Goal: Navigation & Orientation: Find specific page/section

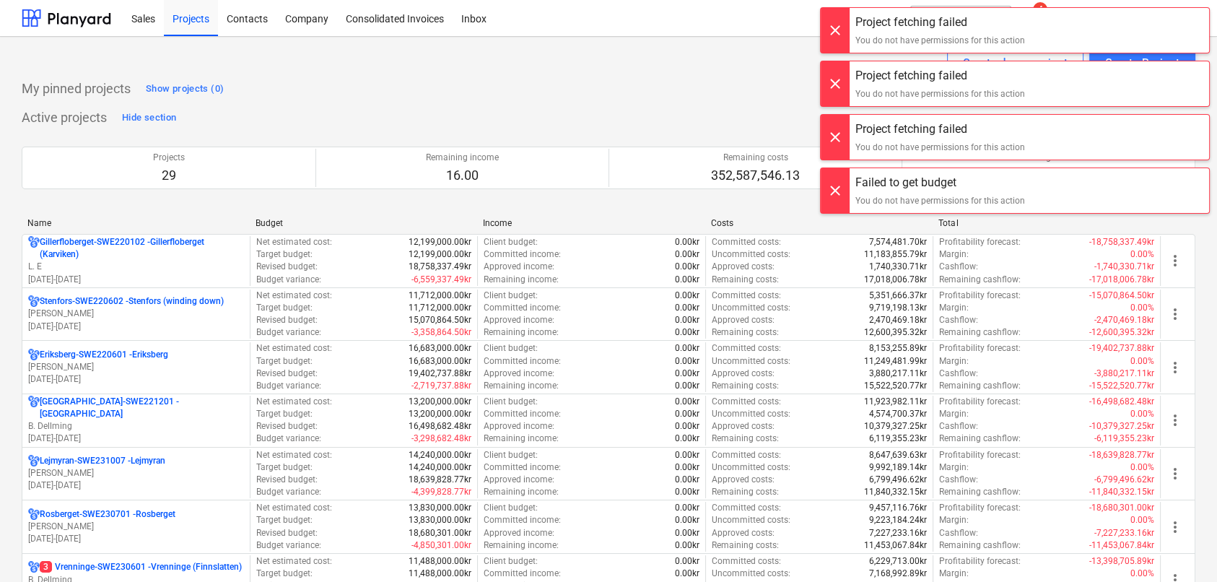
click at [842, 31] on div at bounding box center [835, 30] width 29 height 45
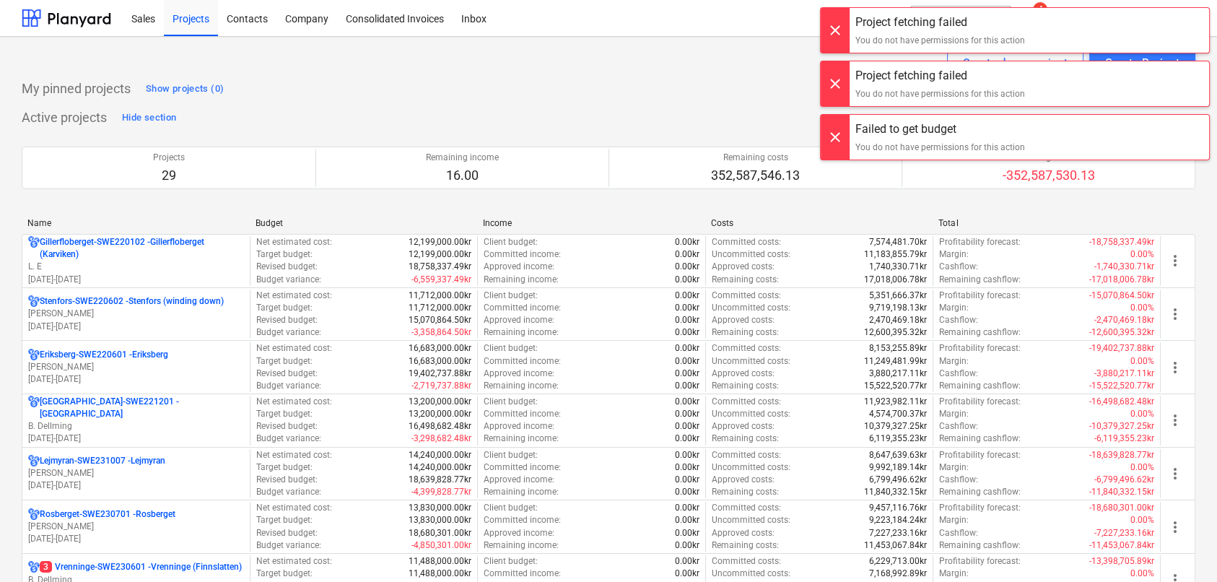
click at [843, 35] on div at bounding box center [835, 30] width 29 height 45
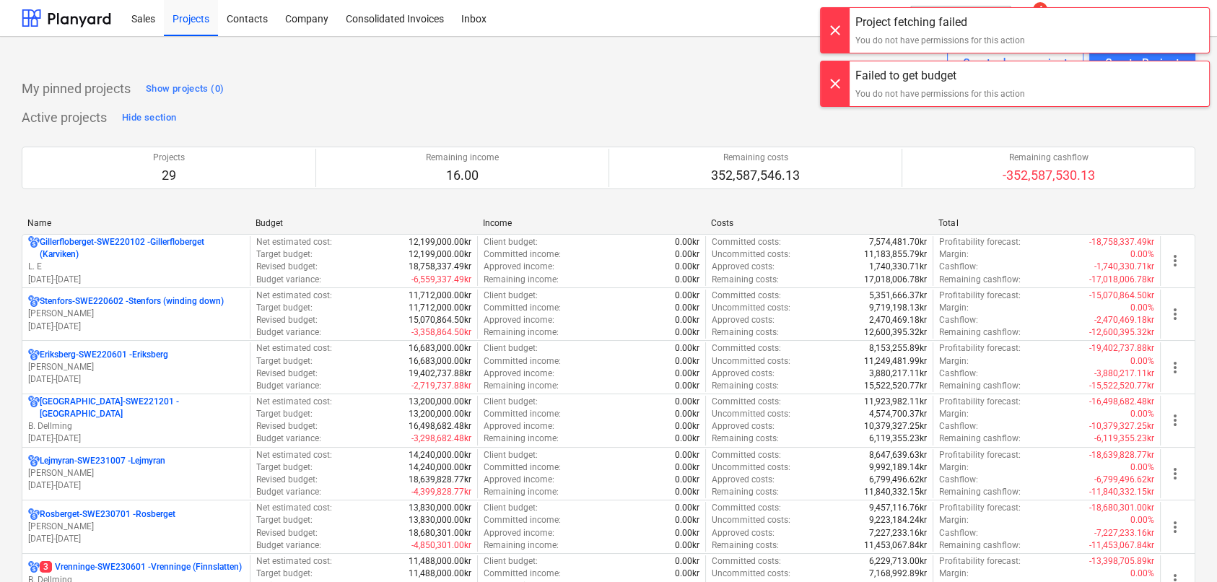
click at [842, 40] on div at bounding box center [835, 30] width 29 height 45
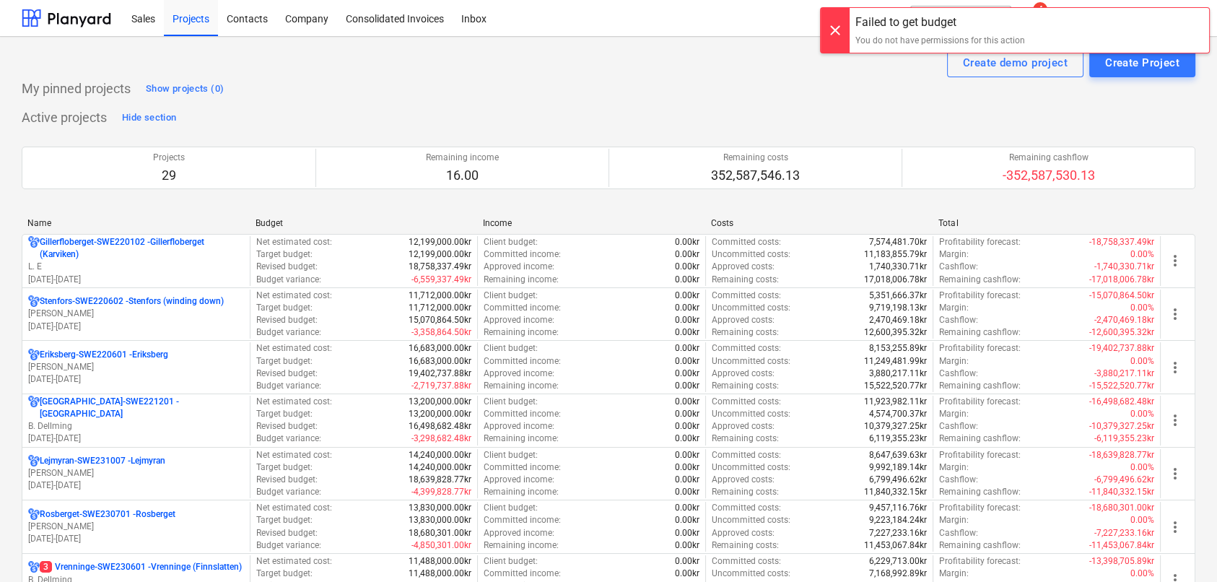
click at [842, 48] on div at bounding box center [835, 30] width 29 height 45
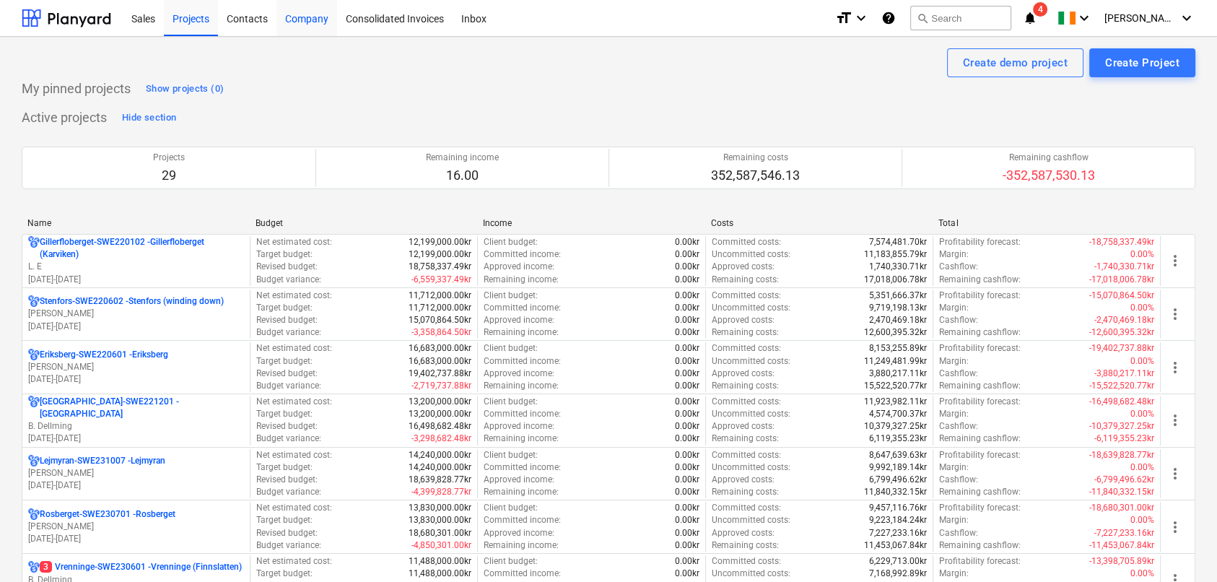
click at [313, 19] on div "Company" at bounding box center [306, 17] width 61 height 37
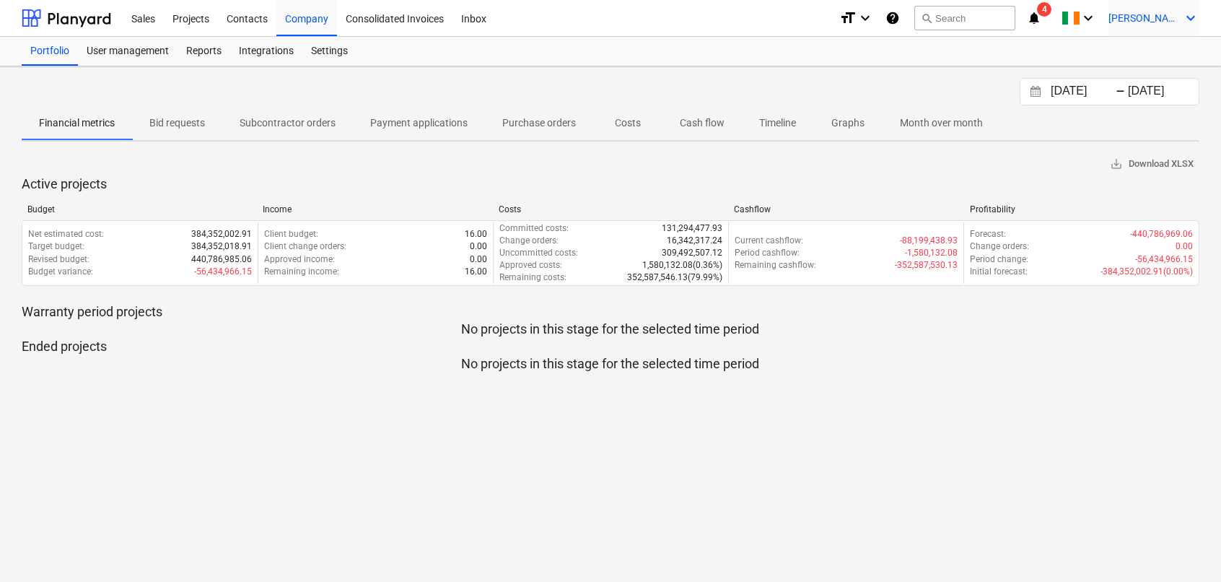
click at [1169, 22] on span "[PERSON_NAME]" at bounding box center [1145, 18] width 72 height 12
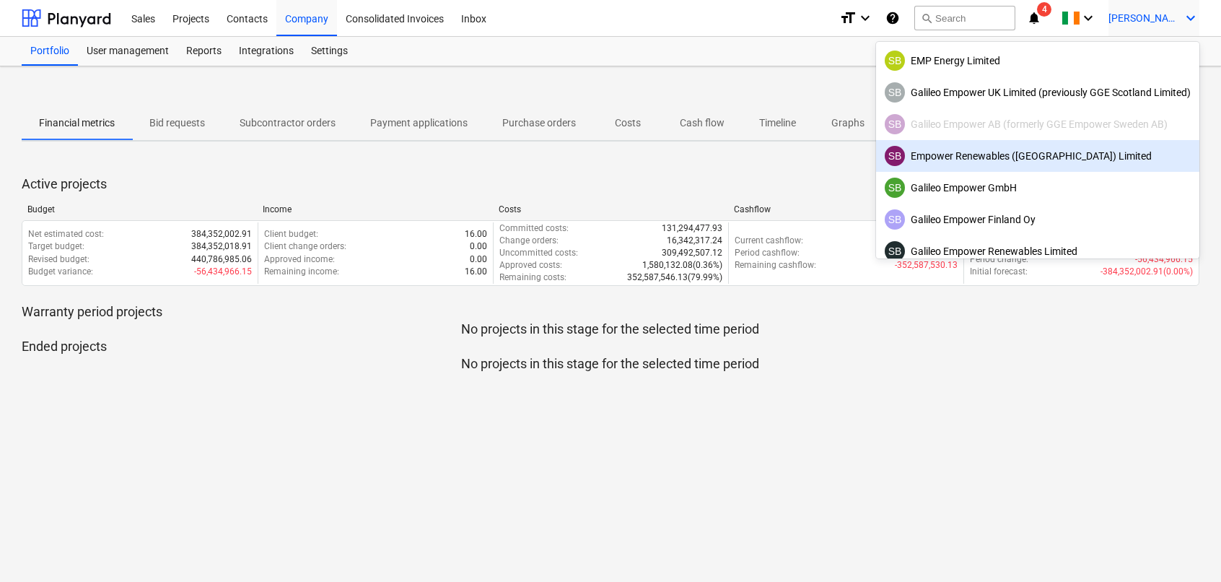
click at [938, 154] on div "SB Empower Renewables ([GEOGRAPHIC_DATA]) Limited" at bounding box center [1038, 156] width 306 height 20
